Goal: Task Accomplishment & Management: Use online tool/utility

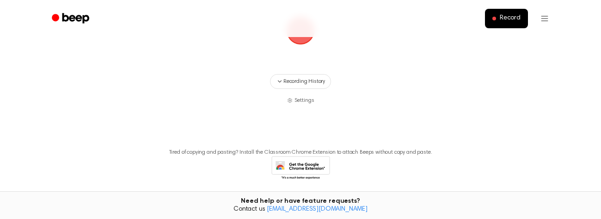
scroll to position [147, 0]
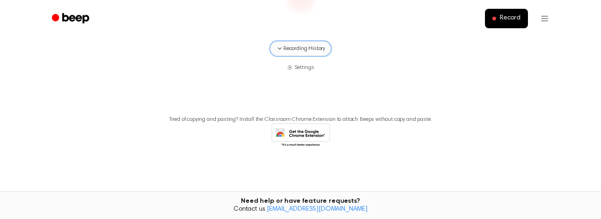
click at [299, 55] on button "Recording History" at bounding box center [300, 48] width 61 height 15
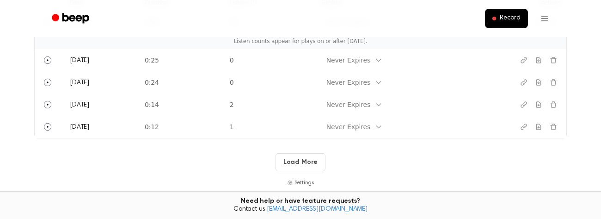
scroll to position [285, 0]
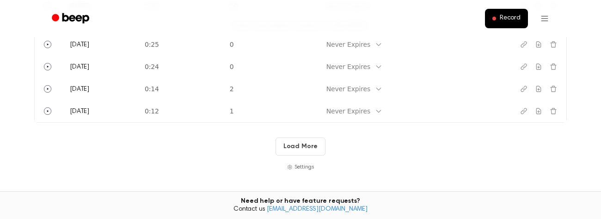
click at [300, 145] on button "Load More" at bounding box center [300, 146] width 50 height 18
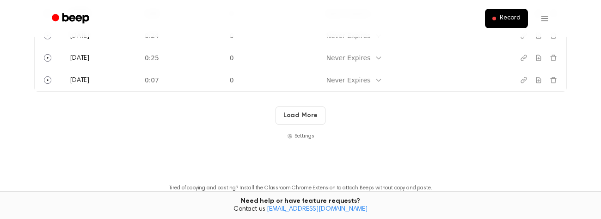
scroll to position [761, 0]
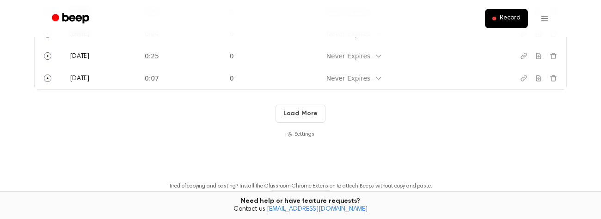
click at [293, 119] on button "Load More" at bounding box center [300, 113] width 50 height 18
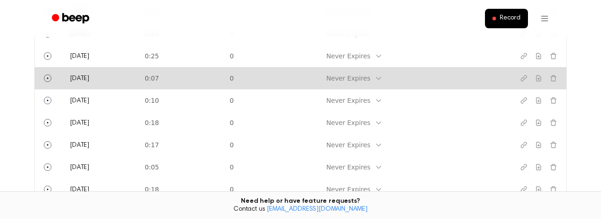
scroll to position [1281, 0]
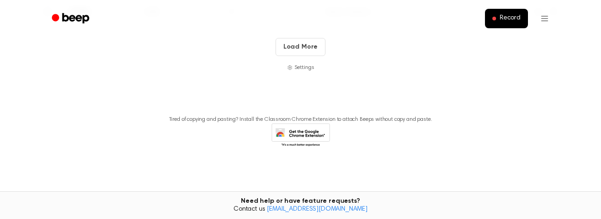
click at [304, 51] on button "Load More" at bounding box center [300, 47] width 50 height 18
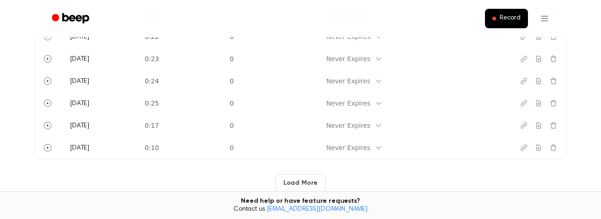
scroll to position [1579, 0]
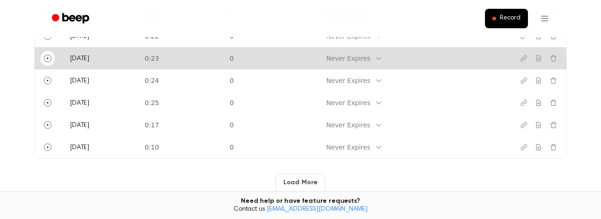
click at [47, 62] on icon "Play" at bounding box center [47, 58] width 7 height 7
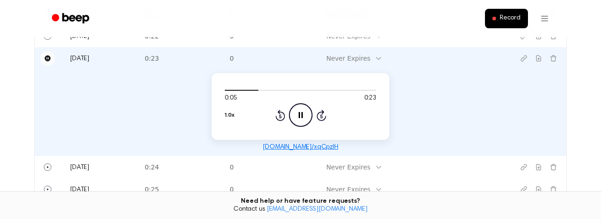
click at [48, 61] on icon "Pause" at bounding box center [48, 58] width 6 height 6
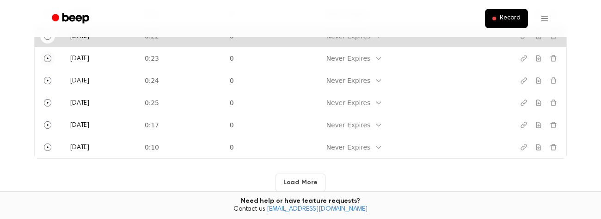
click at [49, 40] on icon "Play" at bounding box center [47, 35] width 7 height 7
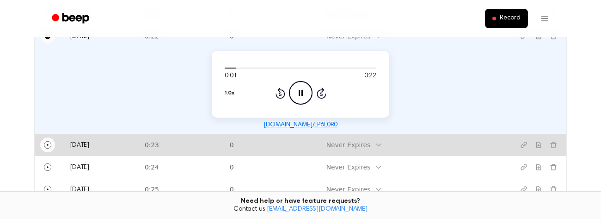
click at [48, 148] on icon "Play" at bounding box center [47, 144] width 7 height 7
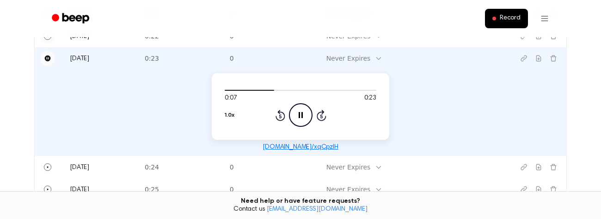
click at [48, 61] on icon "Pause" at bounding box center [48, 58] width 6 height 6
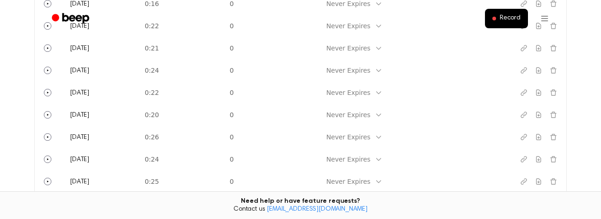
scroll to position [0, 0]
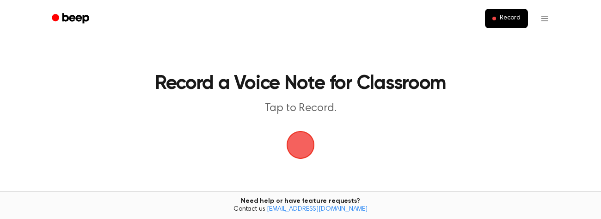
click at [298, 150] on span "button" at bounding box center [300, 145] width 26 height 26
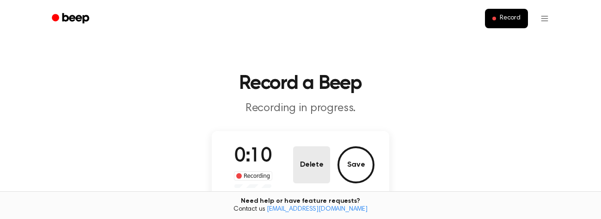
click at [298, 168] on button "Delete" at bounding box center [311, 164] width 37 height 37
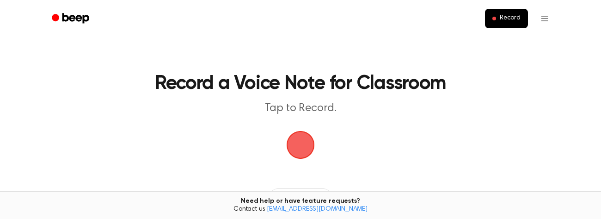
click at [296, 148] on span "button" at bounding box center [300, 145] width 26 height 26
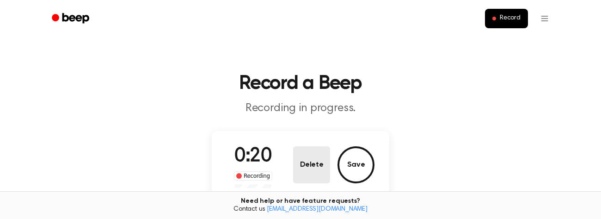
click at [310, 161] on button "Delete" at bounding box center [311, 164] width 37 height 37
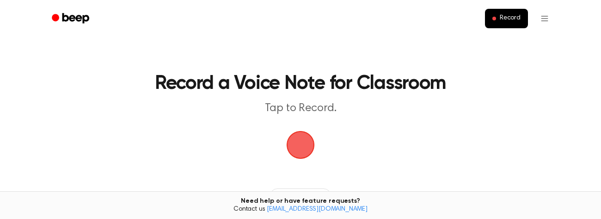
click at [303, 146] on span "button" at bounding box center [300, 145] width 26 height 26
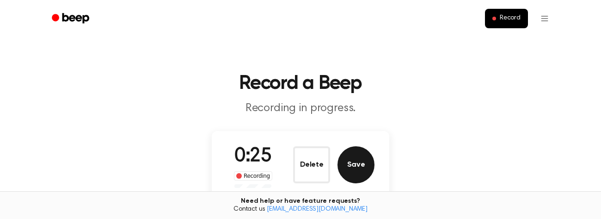
click at [364, 167] on button "Save" at bounding box center [355, 164] width 37 height 37
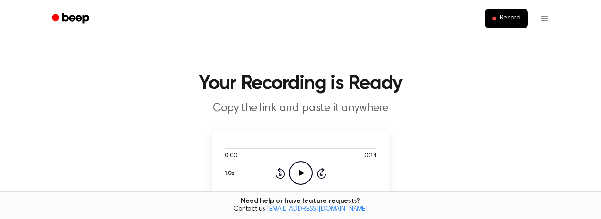
click at [301, 174] on icon "Play Audio" at bounding box center [301, 173] width 24 height 24
click at [332, 147] on div at bounding box center [295, 147] width 140 height 1
click at [297, 148] on div at bounding box center [285, 147] width 120 height 1
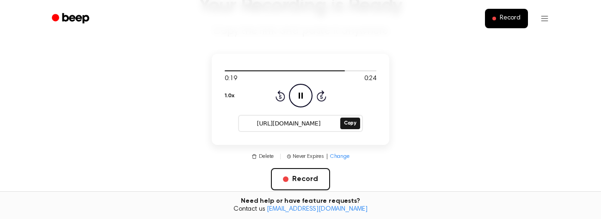
scroll to position [86, 0]
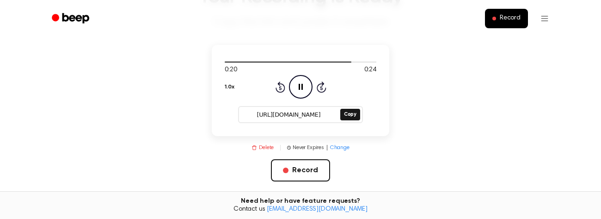
click at [262, 145] on button "Delete" at bounding box center [262, 147] width 22 height 8
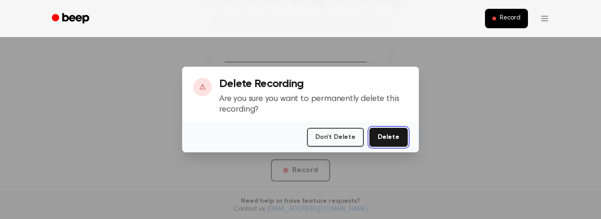
click at [374, 140] on button "Delete" at bounding box center [388, 137] width 38 height 19
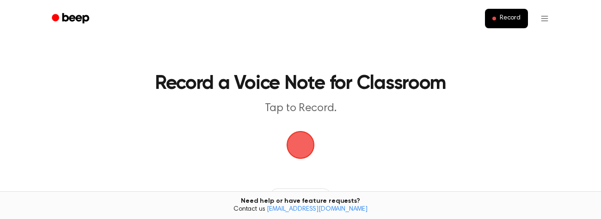
click at [304, 140] on span "button" at bounding box center [300, 145] width 26 height 26
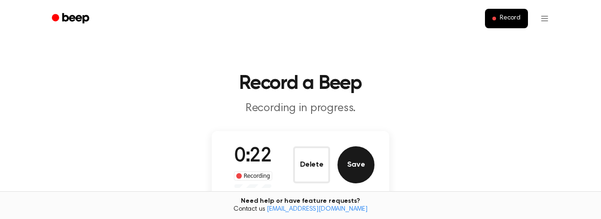
click at [353, 174] on button "Save" at bounding box center [355, 164] width 37 height 37
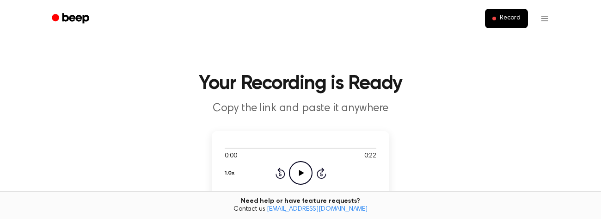
click at [305, 173] on icon "Play Audio" at bounding box center [301, 173] width 24 height 24
click at [316, 149] on div at bounding box center [301, 147] width 152 height 7
click at [331, 147] on div at bounding box center [296, 147] width 143 height 1
click at [310, 149] on div at bounding box center [301, 147] width 152 height 7
click at [302, 150] on div at bounding box center [301, 147] width 152 height 7
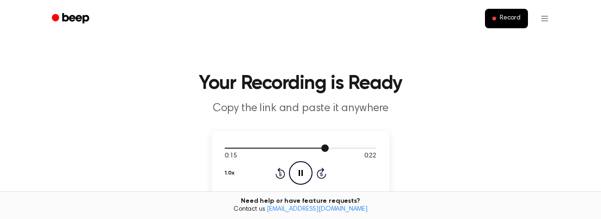
click at [305, 149] on div at bounding box center [301, 147] width 152 height 7
click at [302, 149] on div at bounding box center [301, 147] width 152 height 7
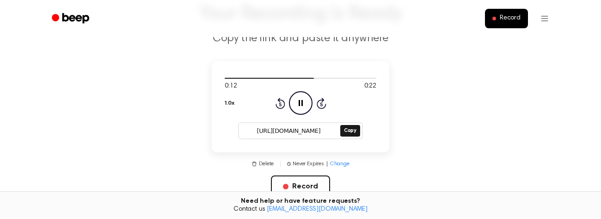
scroll to position [74, 0]
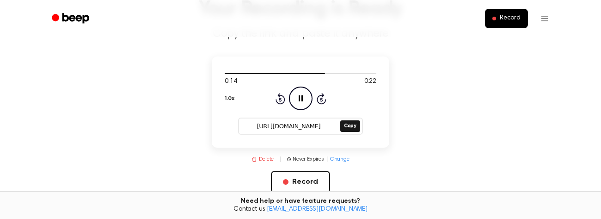
click at [257, 156] on button "Delete" at bounding box center [262, 159] width 22 height 8
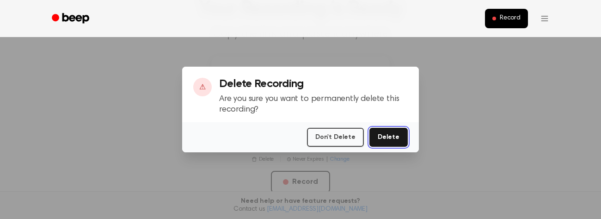
click at [389, 132] on button "Delete" at bounding box center [388, 137] width 38 height 19
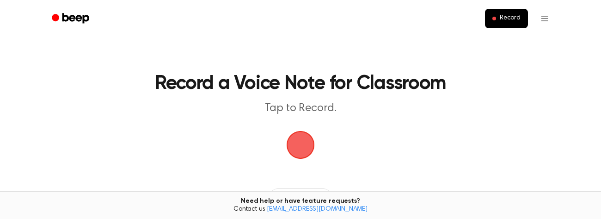
click at [301, 145] on span "button" at bounding box center [300, 145] width 26 height 26
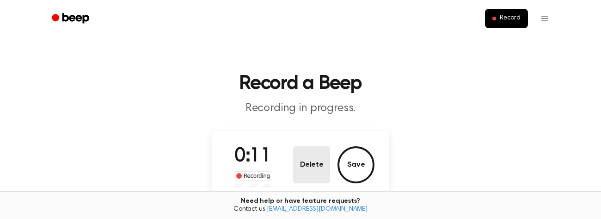
click at [303, 154] on button "Delete" at bounding box center [311, 164] width 37 height 37
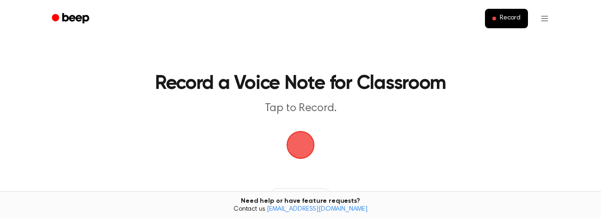
click at [302, 149] on span "button" at bounding box center [300, 145] width 26 height 26
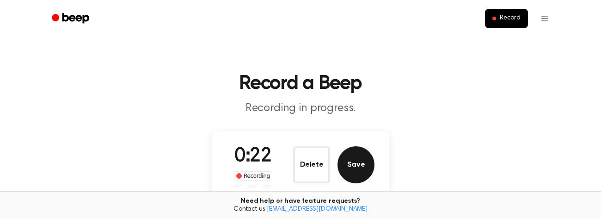
click at [347, 160] on button "Save" at bounding box center [355, 164] width 37 height 37
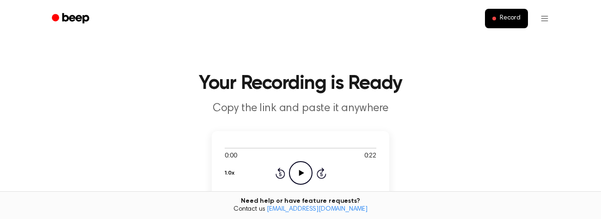
click at [298, 174] on icon "Play Audio" at bounding box center [301, 173] width 24 height 24
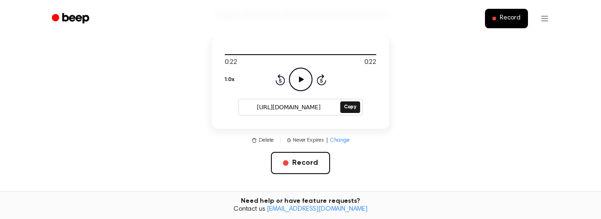
scroll to position [77, 0]
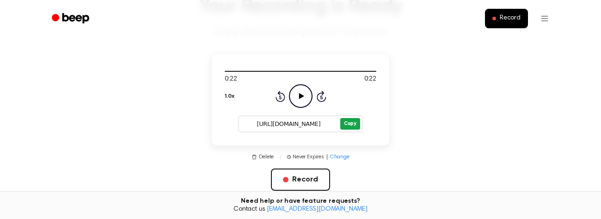
click at [346, 126] on button "Copy" at bounding box center [350, 124] width 20 height 12
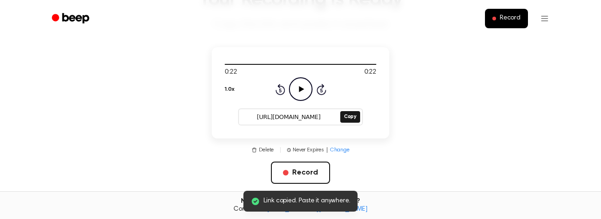
scroll to position [96, 0]
